Goal: Information Seeking & Learning: Understand process/instructions

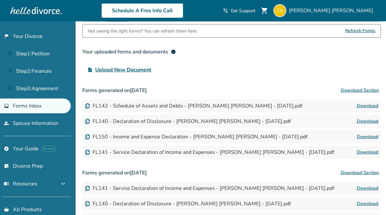
scroll to position [49, 0]
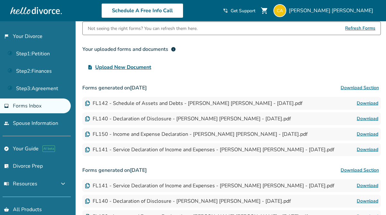
click at [365, 148] on link "Download" at bounding box center [367, 150] width 22 height 8
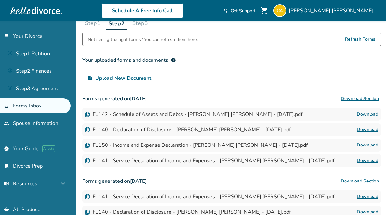
scroll to position [46, 0]
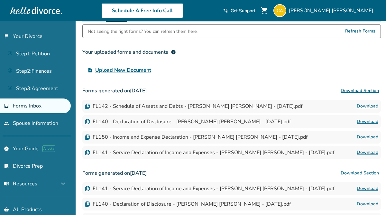
click at [358, 30] on span "Refresh Forms" at bounding box center [360, 31] width 30 height 13
click at [355, 31] on span "Refresh Forms" at bounding box center [360, 31] width 30 height 13
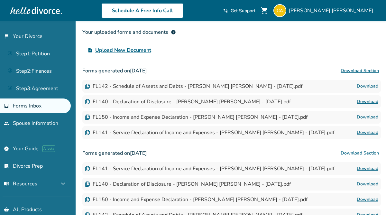
scroll to position [68, 0]
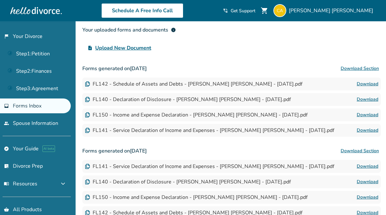
click at [364, 128] on link "Download" at bounding box center [367, 130] width 22 height 8
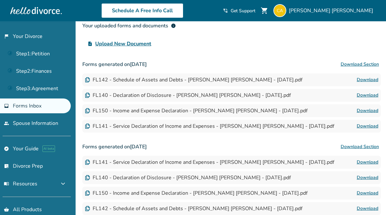
scroll to position [70, 0]
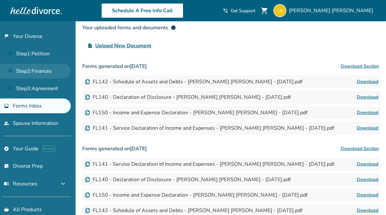
click at [41, 67] on link "Step 2 : Finances" at bounding box center [35, 71] width 71 height 15
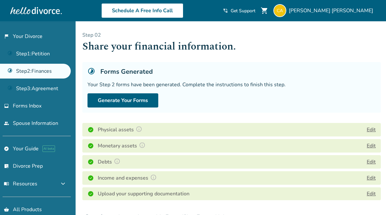
scroll to position [222, 0]
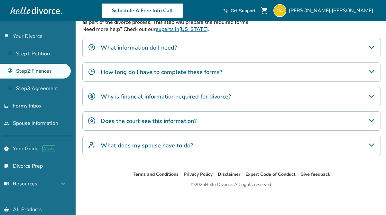
click at [200, 119] on div "Does the court see this information?" at bounding box center [231, 120] width 298 height 19
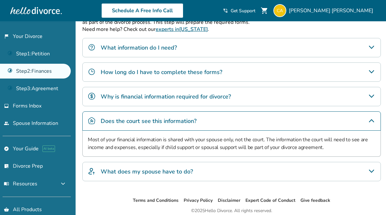
click at [218, 98] on h4 "Why is financial information required for divorce?" at bounding box center [166, 96] width 130 height 8
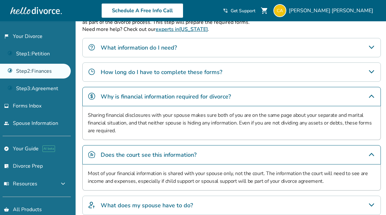
click at [206, 76] on div "How long do I have to complete these forms?" at bounding box center [231, 71] width 298 height 19
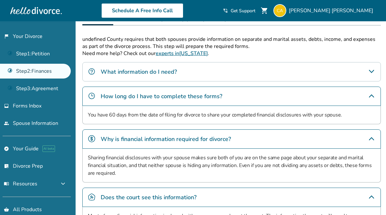
scroll to position [196, 0]
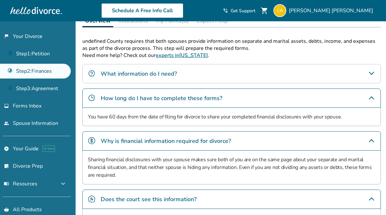
click at [183, 76] on div "What information do I need?" at bounding box center [231, 73] width 298 height 19
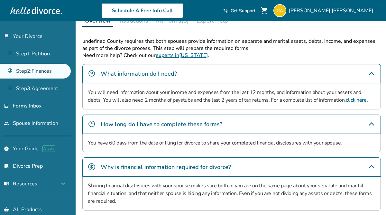
click at [345, 101] on link "click here" at bounding box center [355, 99] width 21 height 7
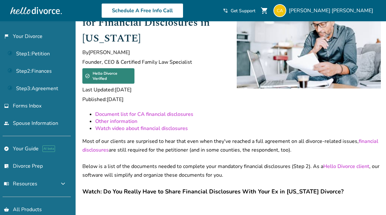
scroll to position [30, 0]
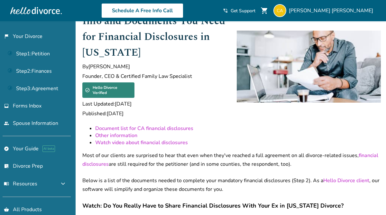
click at [158, 125] on link "Document list for CA financial disclosures" at bounding box center [144, 128] width 98 height 7
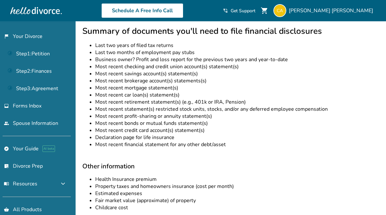
scroll to position [329, 0]
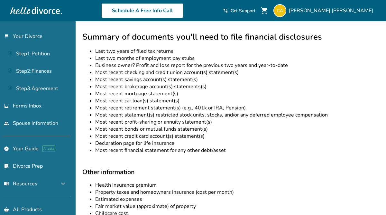
scroll to position [30, 0]
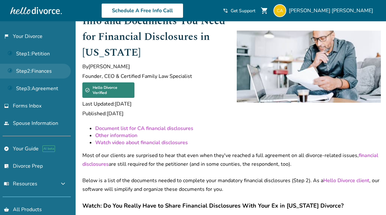
click at [51, 75] on link "Step 2 : Finances" at bounding box center [35, 71] width 71 height 15
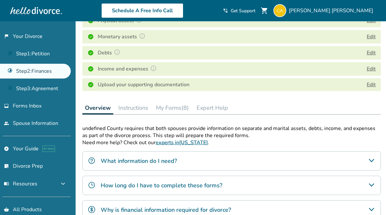
scroll to position [140, 0]
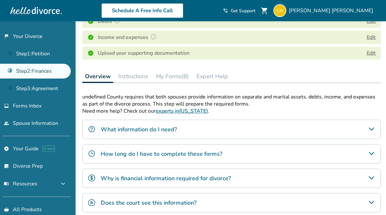
click at [177, 77] on button "My Forms (8)" at bounding box center [172, 76] width 38 height 13
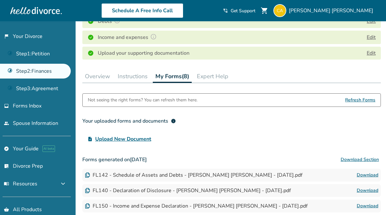
click at [359, 97] on span "Refresh Forms" at bounding box center [360, 99] width 30 height 13
click at [141, 75] on button "Instructions" at bounding box center [132, 76] width 35 height 13
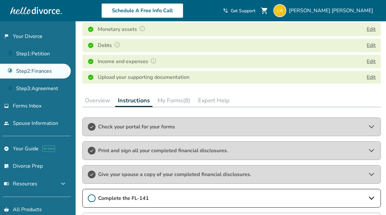
scroll to position [73, 0]
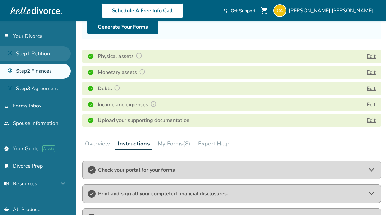
click at [44, 52] on link "Step 1 : Petition" at bounding box center [35, 53] width 71 height 15
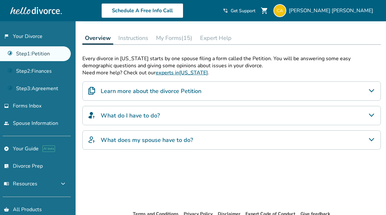
scroll to position [79, 0]
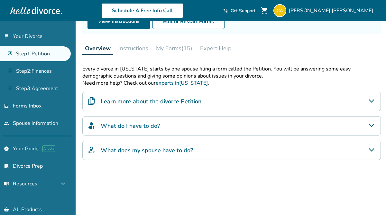
click at [193, 99] on h4 "Learn more about the divorce Petition" at bounding box center [151, 101] width 101 height 8
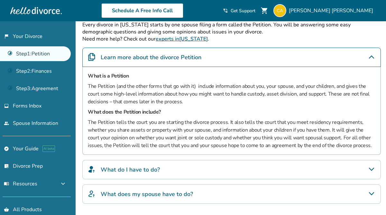
scroll to position [129, 0]
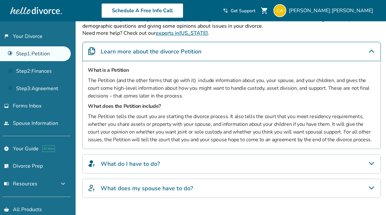
click at [221, 163] on div "What do I have to do?" at bounding box center [231, 163] width 298 height 19
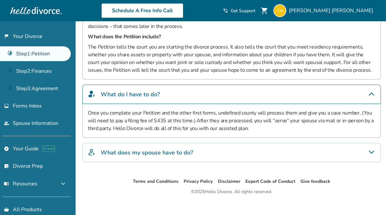
scroll to position [205, 0]
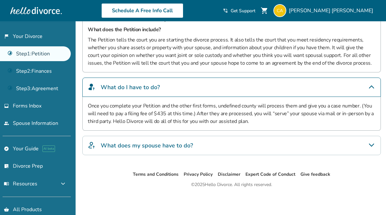
click at [199, 142] on div "What does my spouse have to do?" at bounding box center [231, 145] width 298 height 19
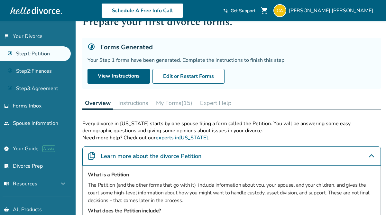
scroll to position [25, 0]
click at [133, 104] on button "Instructions" at bounding box center [133, 102] width 35 height 13
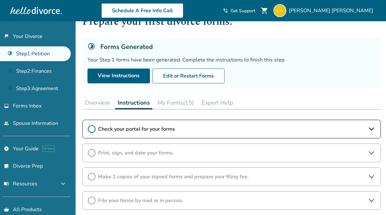
click at [91, 127] on icon at bounding box center [92, 129] width 8 height 8
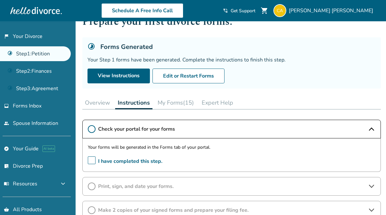
click at [93, 161] on span "I have completed this step." at bounding box center [125, 161] width 75 height 10
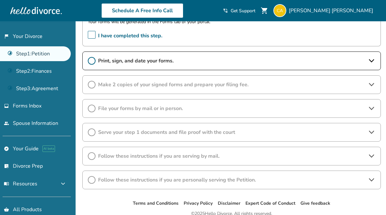
scroll to position [157, 0]
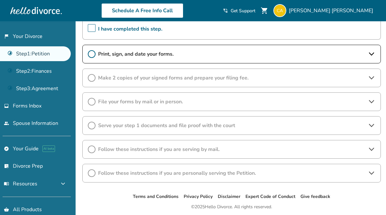
click at [159, 168] on div "Follow these instructions if you are personally serving the Petition." at bounding box center [231, 173] width 298 height 19
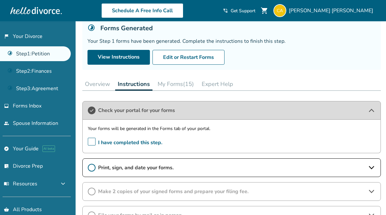
scroll to position [56, 0]
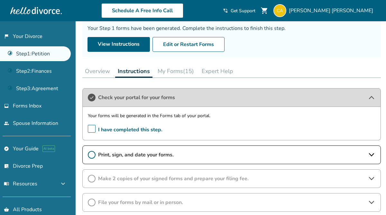
click at [176, 72] on button "My Forms (15)" at bounding box center [175, 71] width 41 height 13
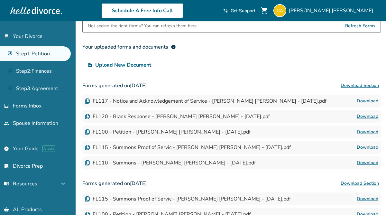
scroll to position [128, 0]
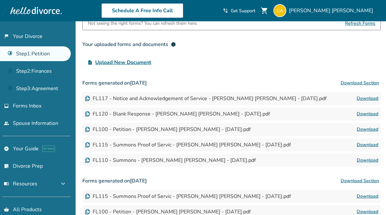
click at [369, 114] on link "Download" at bounding box center [367, 114] width 22 height 8
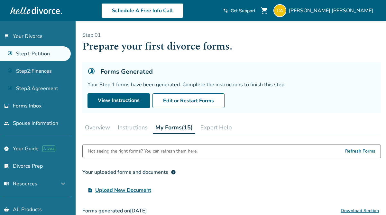
click at [98, 129] on button "Overview" at bounding box center [97, 127] width 30 height 13
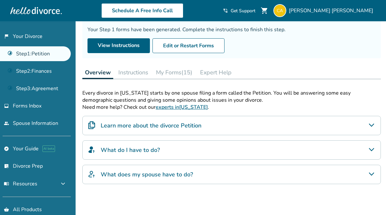
scroll to position [56, 0]
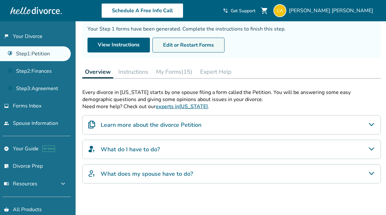
click at [185, 46] on button "Edit or Restart Forms" at bounding box center [188, 45] width 72 height 15
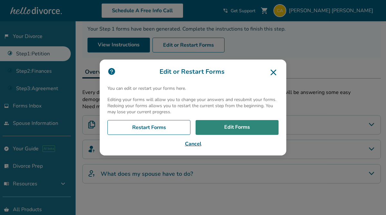
click at [230, 132] on link "Edit Forms" at bounding box center [236, 127] width 83 height 15
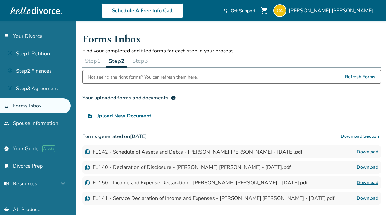
click at [255, 10] on span "Get Support" at bounding box center [242, 11] width 25 height 6
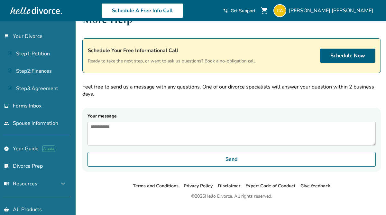
scroll to position [20, 0]
click at [135, 125] on textarea "Your message" at bounding box center [231, 133] width 288 height 24
type textarea "*"
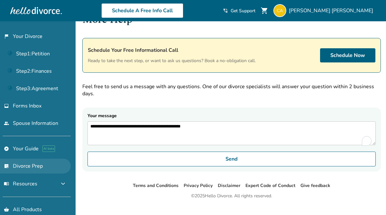
type textarea "**********"
click at [28, 169] on link "list_alt_check Divorce Prep" at bounding box center [35, 165] width 71 height 15
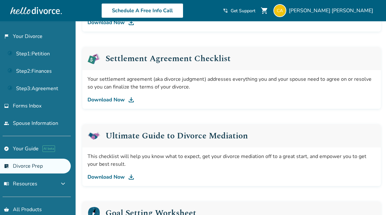
scroll to position [302, 0]
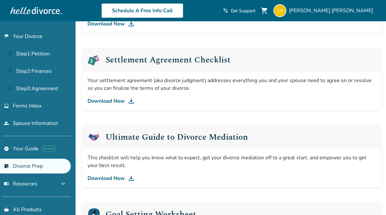
click at [114, 101] on link "Download Now" at bounding box center [231, 101] width 288 height 8
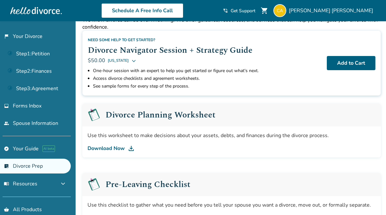
scroll to position [38, 0]
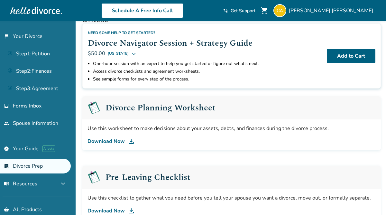
click at [121, 141] on link "Download Now" at bounding box center [231, 141] width 288 height 8
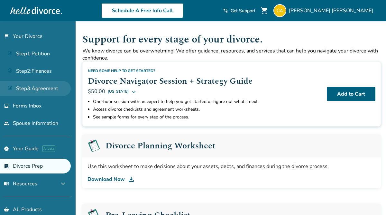
click at [44, 84] on link "Step 3 : Agreement" at bounding box center [35, 88] width 71 height 15
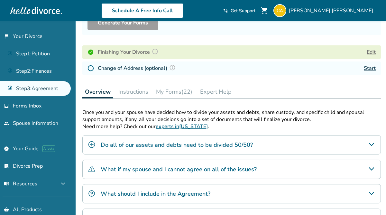
scroll to position [102, 0]
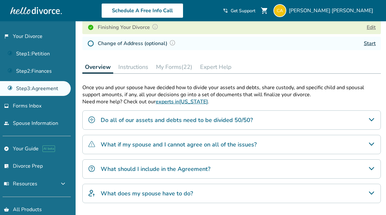
click at [151, 119] on h4 "Do all of our assets and debts need to be divided 50/50?" at bounding box center [177, 120] width 152 height 8
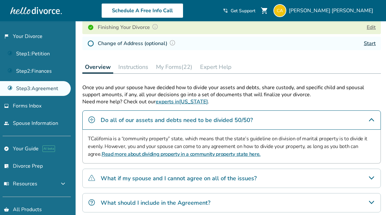
click at [181, 155] on link "Read more about dividing property in a community property state here." at bounding box center [181, 153] width 159 height 7
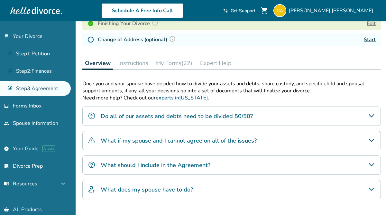
scroll to position [112, 0]
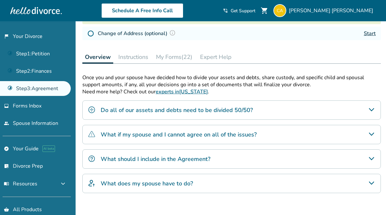
click at [176, 134] on h4 "What if my spouse and I cannot agree on all of the issues?" at bounding box center [179, 134] width 156 height 8
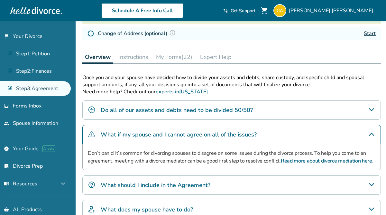
click at [190, 181] on h4 "What should I include in the Agreement?" at bounding box center [156, 185] width 110 height 8
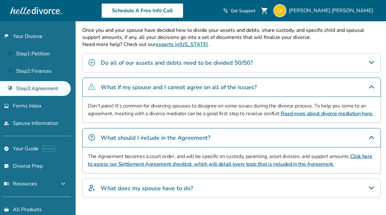
scroll to position [154, 0]
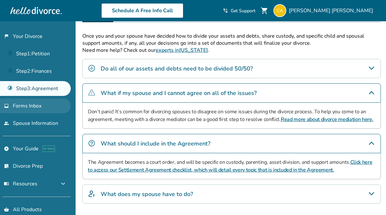
click at [31, 106] on span "Forms Inbox" at bounding box center [27, 105] width 29 height 7
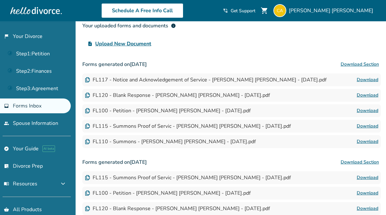
scroll to position [73, 0]
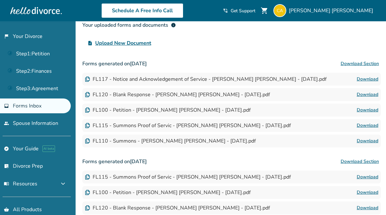
click at [369, 126] on link "Download" at bounding box center [367, 125] width 22 height 8
